Goal: Task Accomplishment & Management: Manage account settings

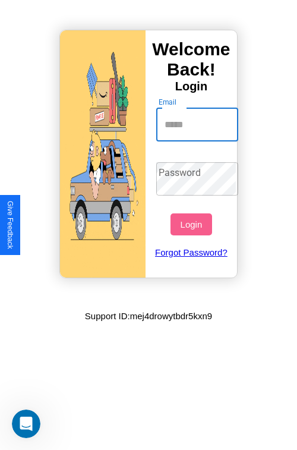
click at [198, 124] on input "Email" at bounding box center [197, 124] width 83 height 33
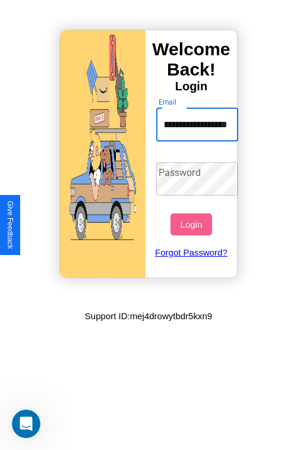
type input "**********"
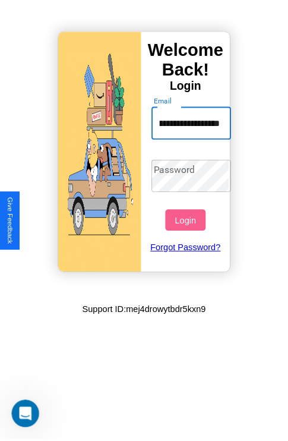
scroll to position [0, 0]
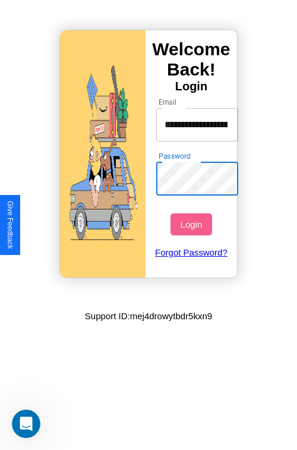
click at [192, 224] on button "Login" at bounding box center [190, 224] width 41 height 22
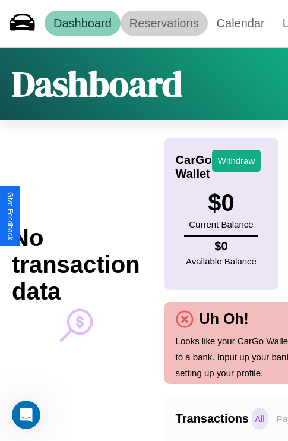
click at [164, 23] on link "Reservations" at bounding box center [164, 23] width 87 height 25
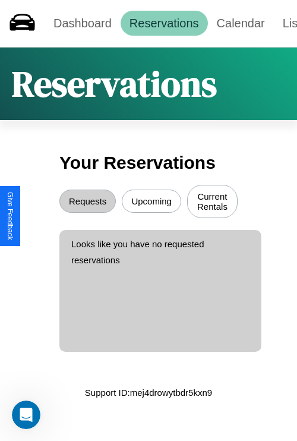
click at [151, 203] on button "Upcoming" at bounding box center [151, 200] width 59 height 23
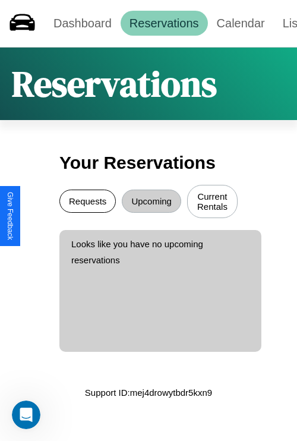
click at [87, 203] on button "Requests" at bounding box center [87, 200] width 56 height 23
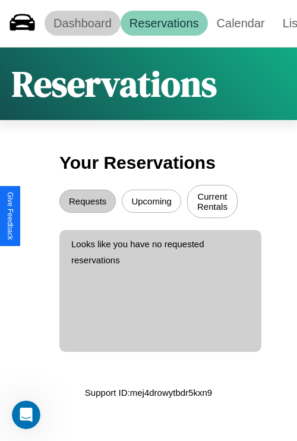
click at [82, 23] on link "Dashboard" at bounding box center [83, 23] width 76 height 25
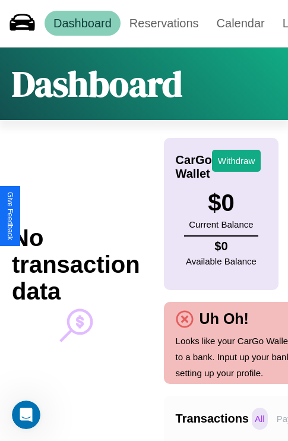
scroll to position [0, 87]
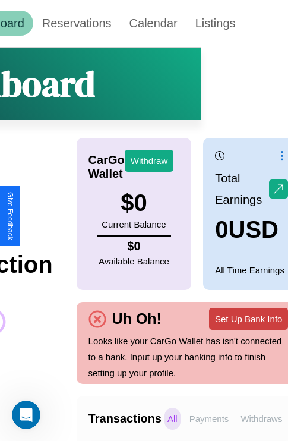
click at [248, 318] on button "Set Up Bank Info" at bounding box center [248, 319] width 79 height 22
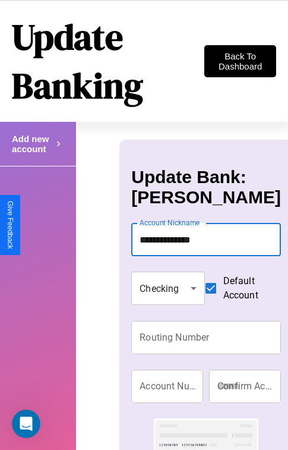
type input "**********"
